Goal: Task Accomplishment & Management: Complete application form

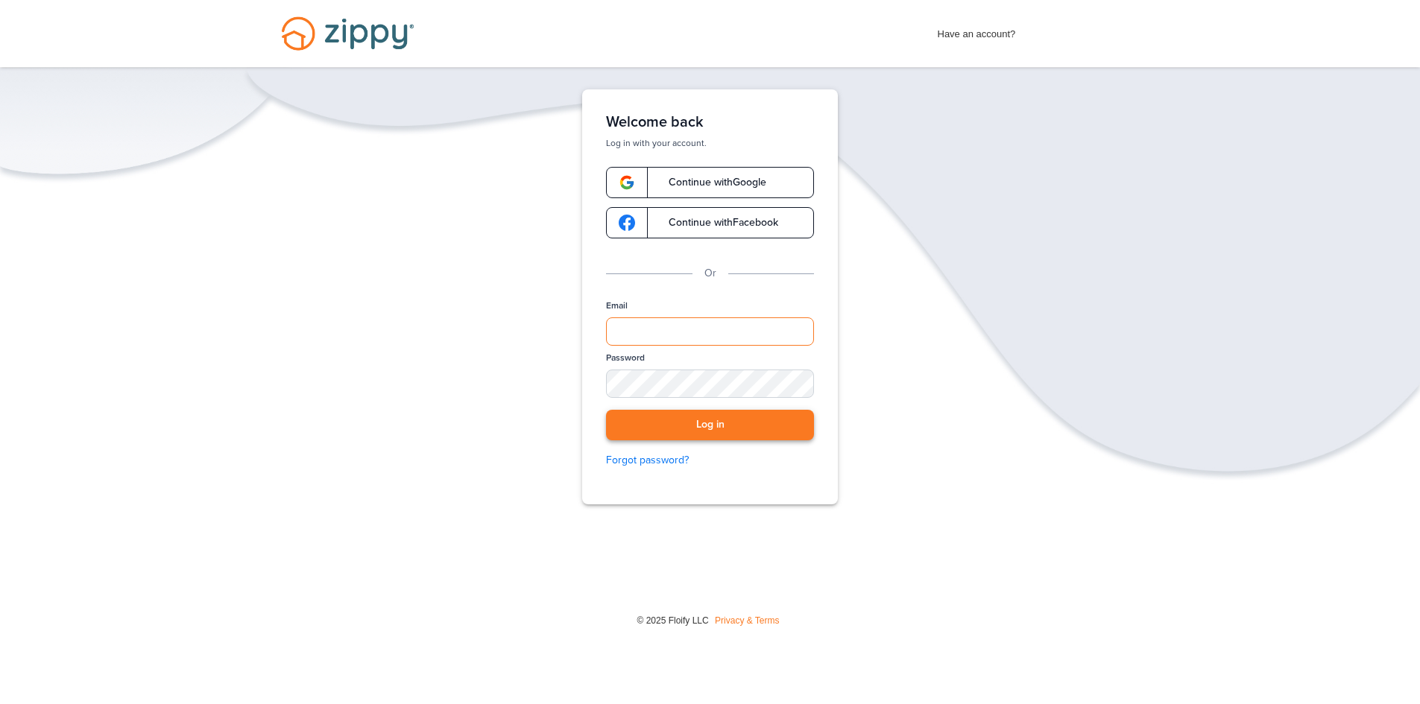
type input "**********"
click at [795, 435] on button "Log in" at bounding box center [710, 425] width 208 height 31
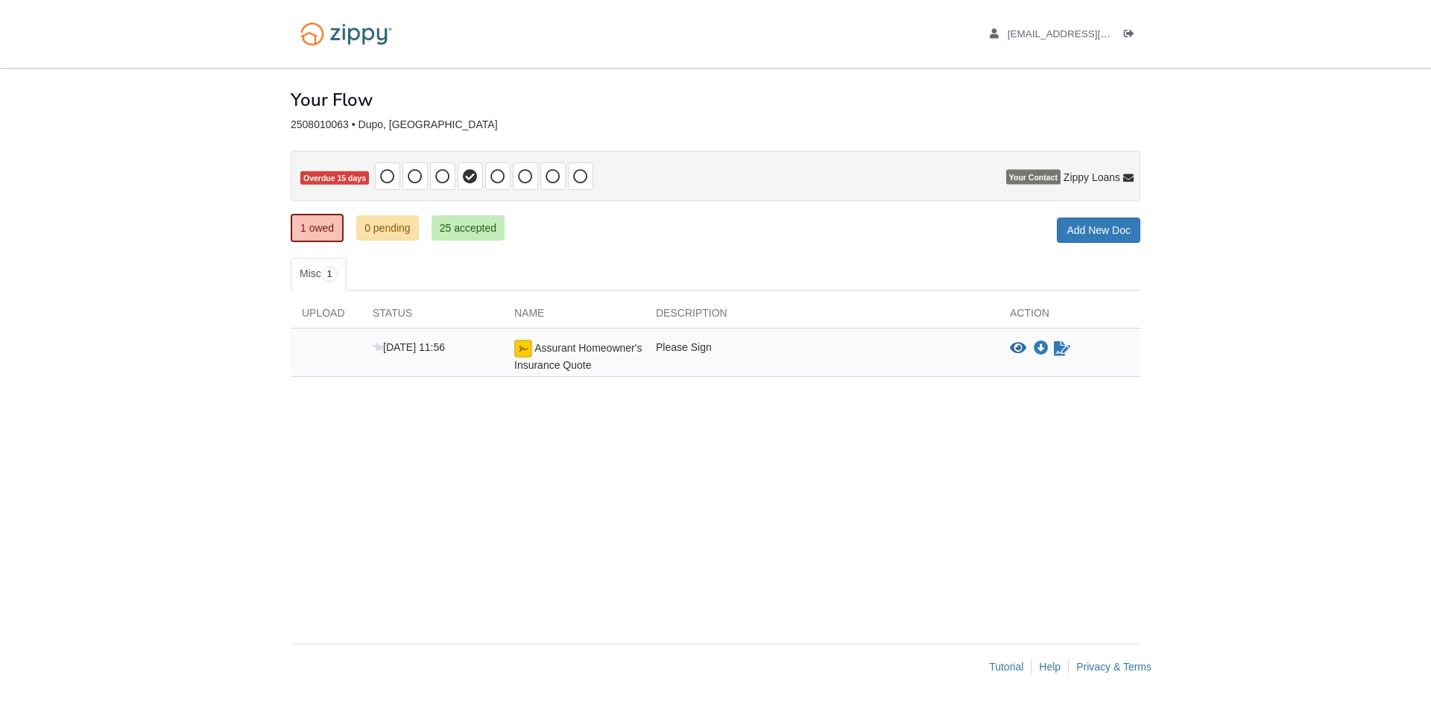
click at [584, 459] on div "× × × Pending Add Document Notice document will be included in the email sent t…" at bounding box center [716, 348] width 850 height 561
click at [1061, 350] on icon "Sign Form" at bounding box center [1062, 348] width 16 height 15
click at [394, 236] on link "0 pending" at bounding box center [387, 227] width 63 height 25
click at [1015, 350] on icon "View Assurant Homeowner's Insurance Quote" at bounding box center [1018, 348] width 16 height 15
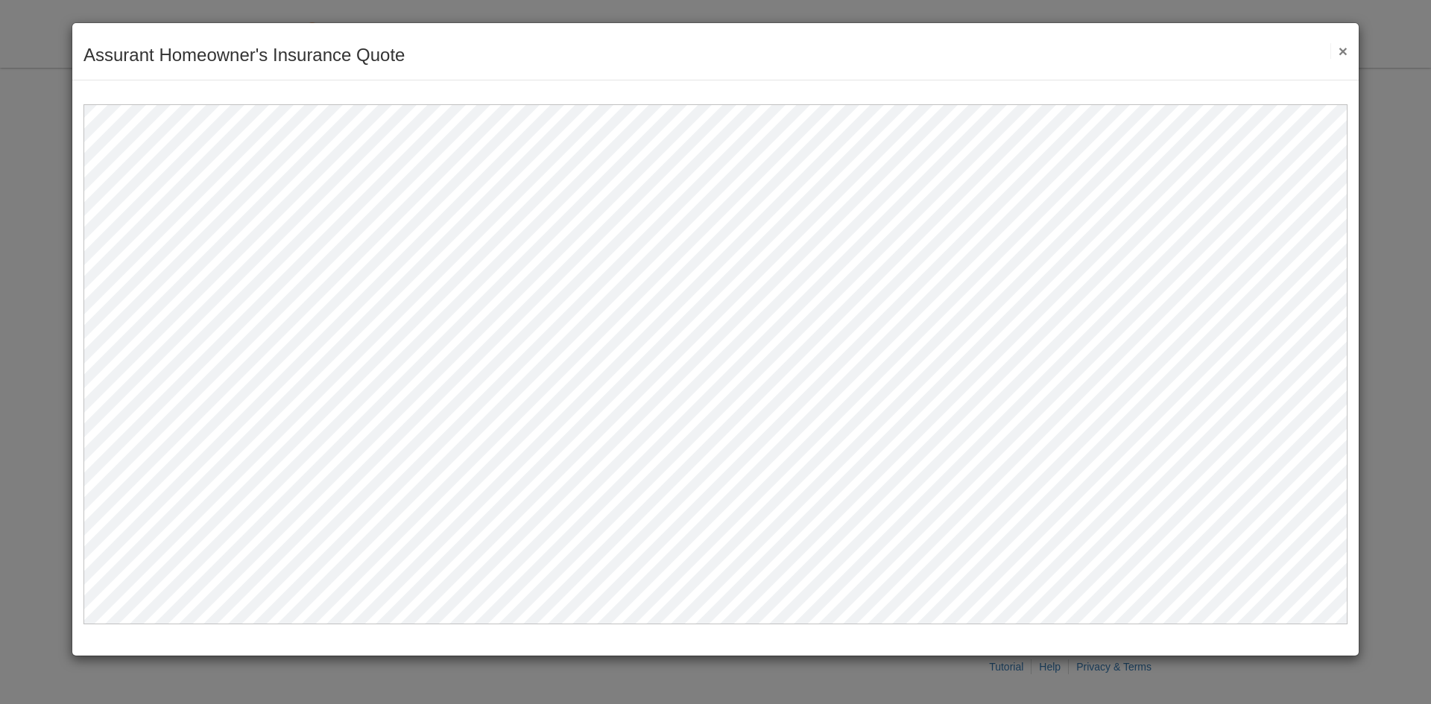
click at [1341, 54] on button "×" at bounding box center [1338, 51] width 17 height 16
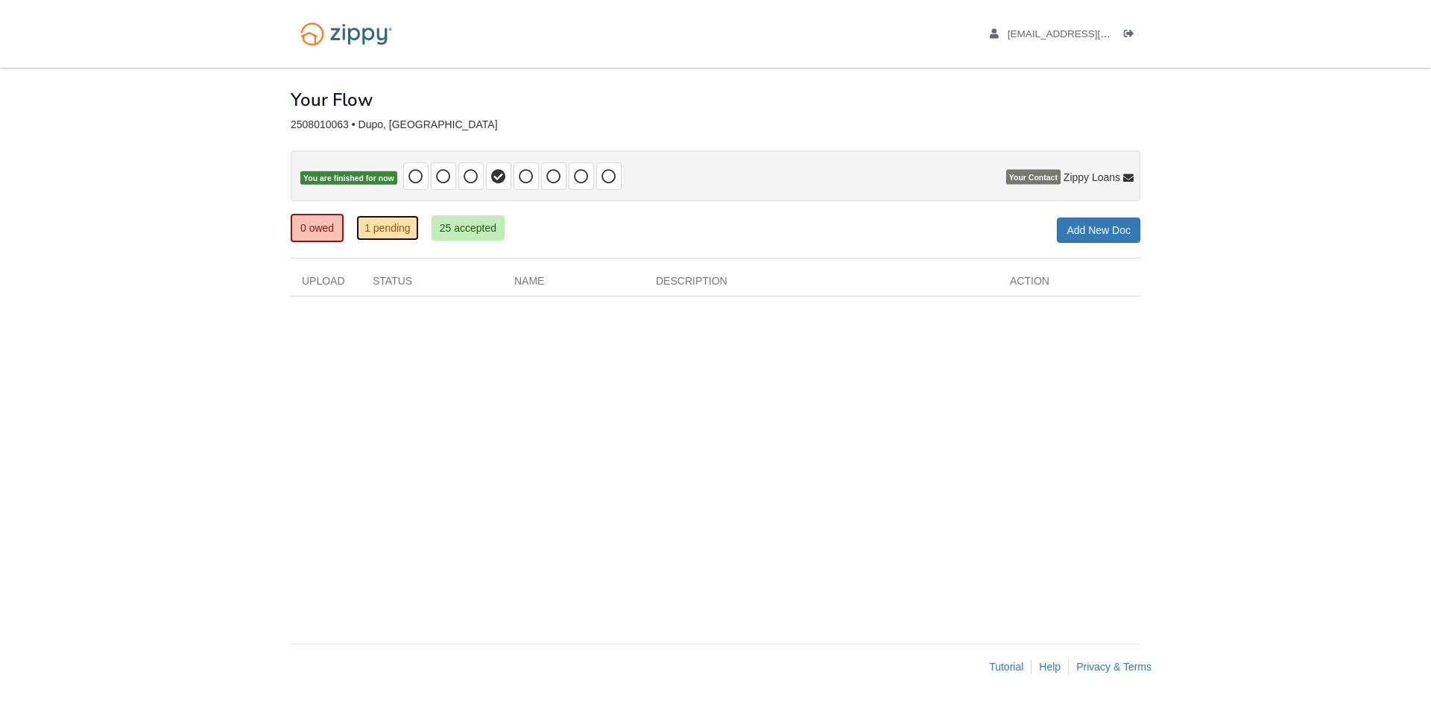
click at [403, 231] on link "1 pending" at bounding box center [387, 227] width 63 height 25
